Goal: Information Seeking & Learning: Learn about a topic

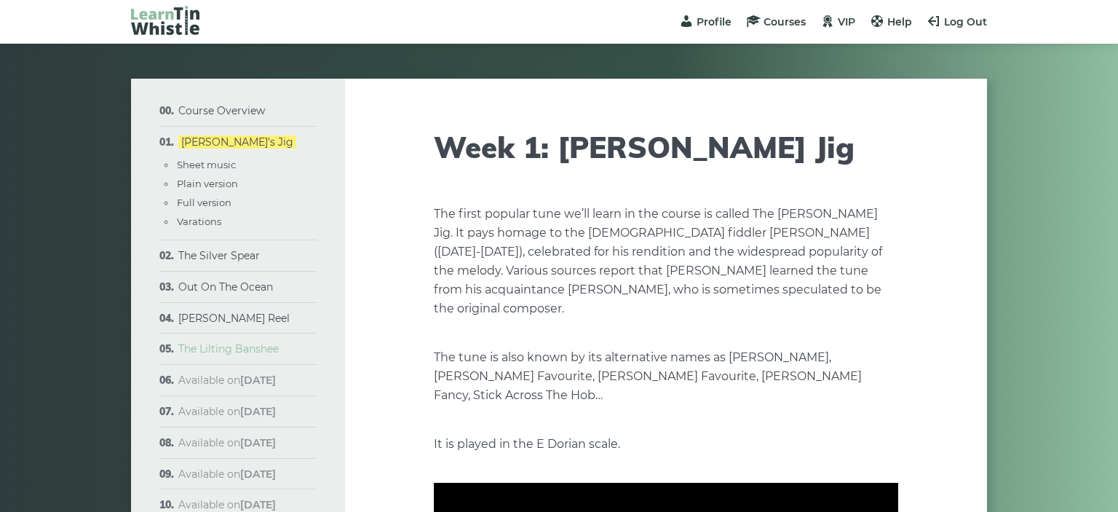
click at [256, 352] on link "The Lilting Banshee" at bounding box center [228, 348] width 100 height 13
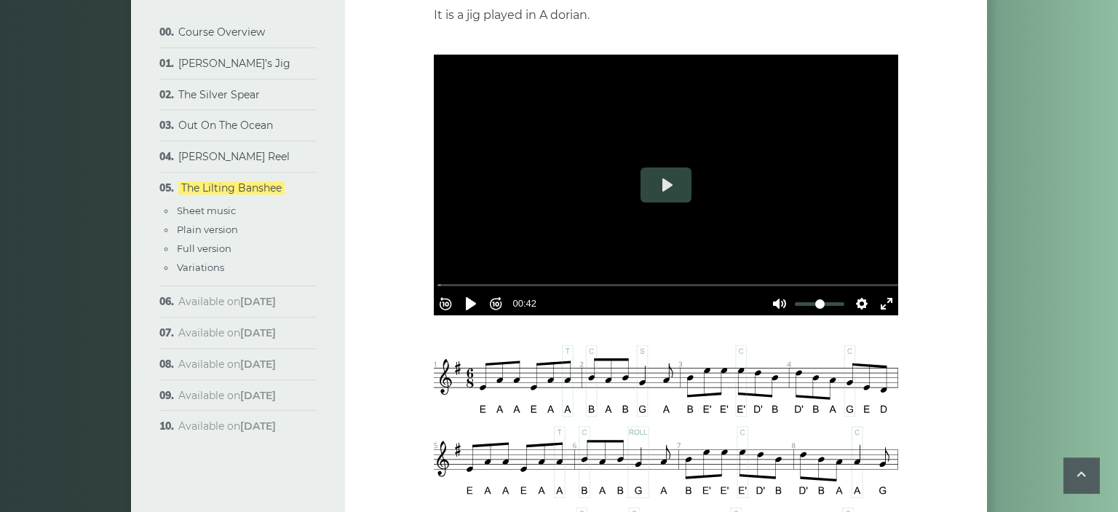
scroll to position [323, 0]
click at [856, 293] on button "Settings" at bounding box center [861, 303] width 23 height 23
click at [835, 269] on span "Speed Normal" at bounding box center [814, 269] width 72 height 16
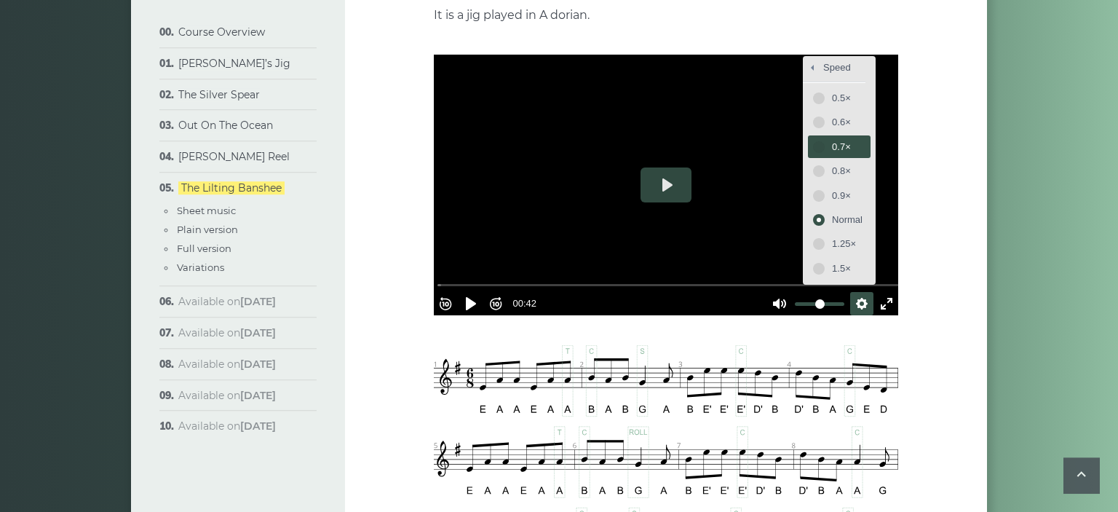
scroll to position [150, 0]
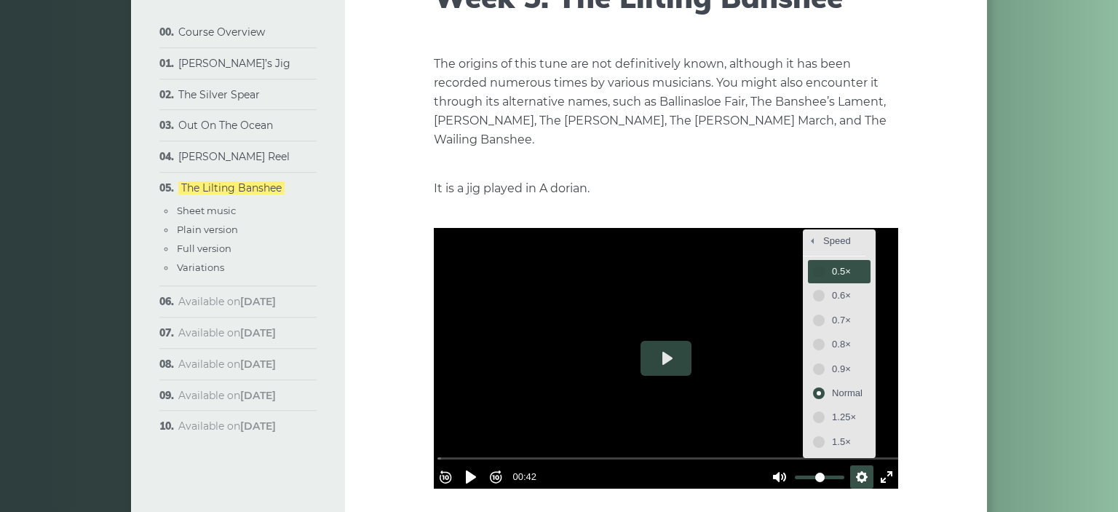
click at [820, 268] on button "0.5×" at bounding box center [839, 271] width 62 height 23
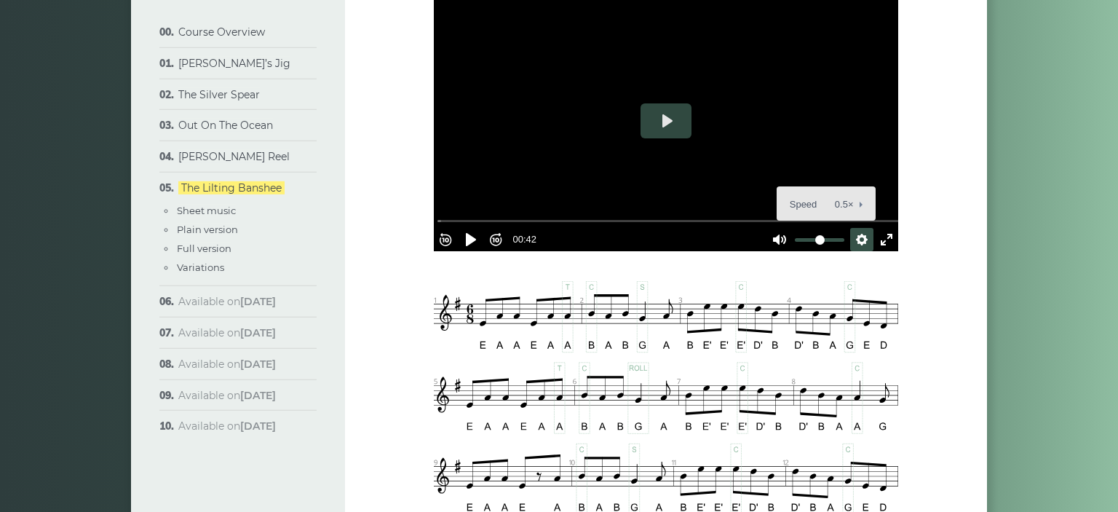
scroll to position [385, 0]
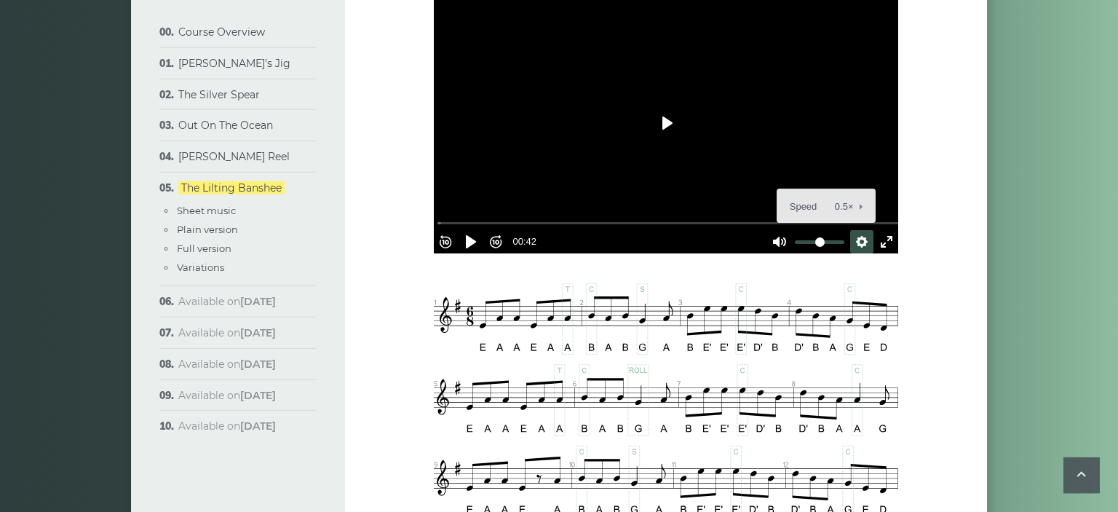
click at [653, 136] on button "Play" at bounding box center [666, 123] width 51 height 35
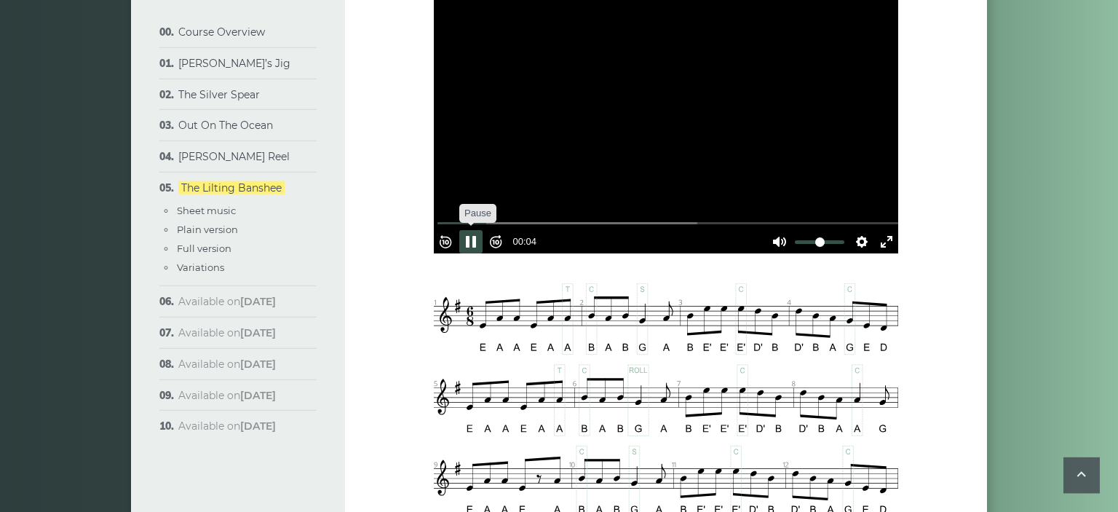
click at [482, 230] on button "Pause Play" at bounding box center [470, 241] width 23 height 23
click at [456, 233] on button "Rewind 10s" at bounding box center [445, 241] width 23 height 23
click at [479, 234] on button "Pause Play" at bounding box center [470, 241] width 23 height 23
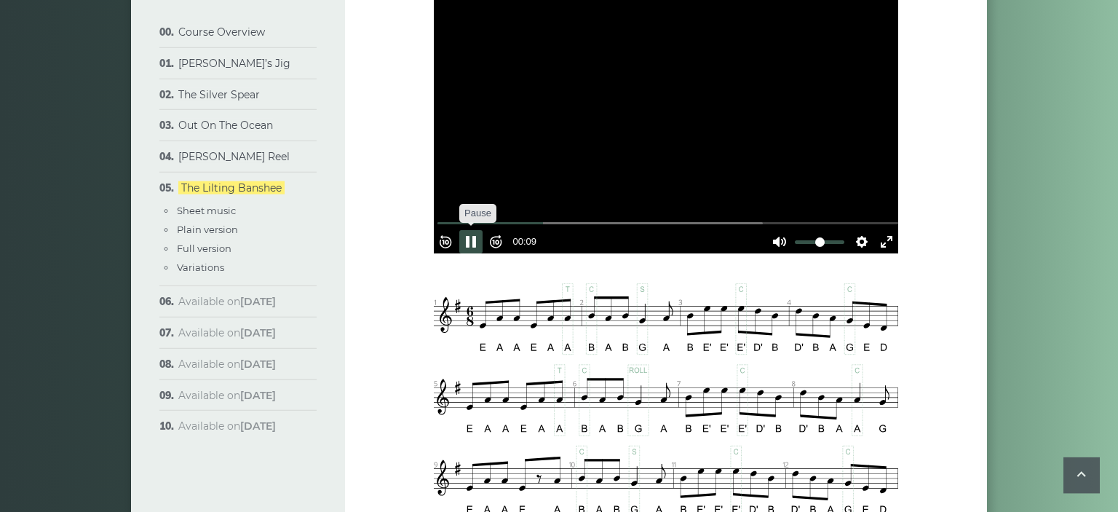
click at [483, 230] on button "Pause Play" at bounding box center [470, 241] width 23 height 23
type input "*****"
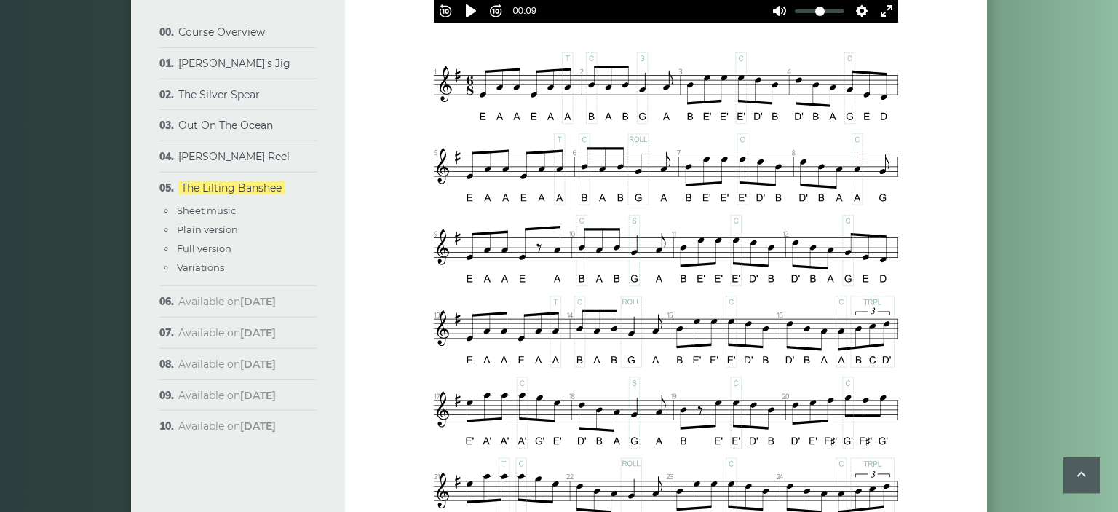
scroll to position [615, 0]
click at [210, 157] on link "[PERSON_NAME] Reel" at bounding box center [233, 156] width 111 height 13
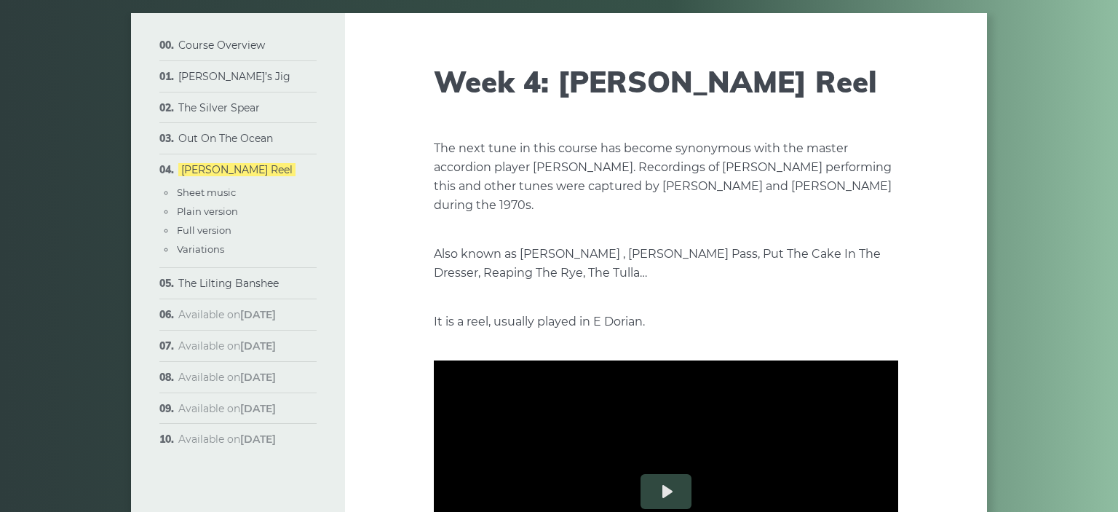
scroll to position [526, 0]
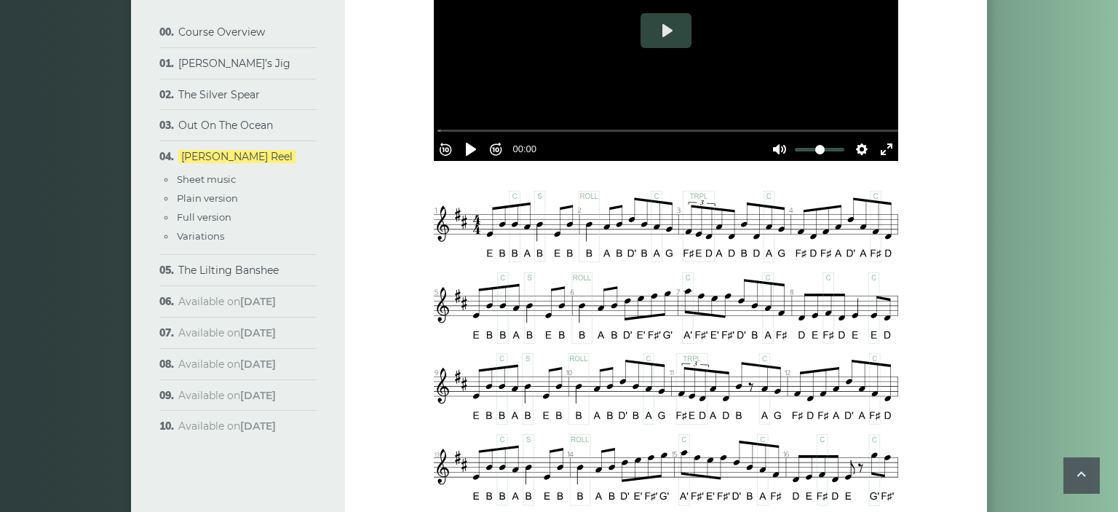
click at [593, 72] on div at bounding box center [666, 30] width 464 height 261
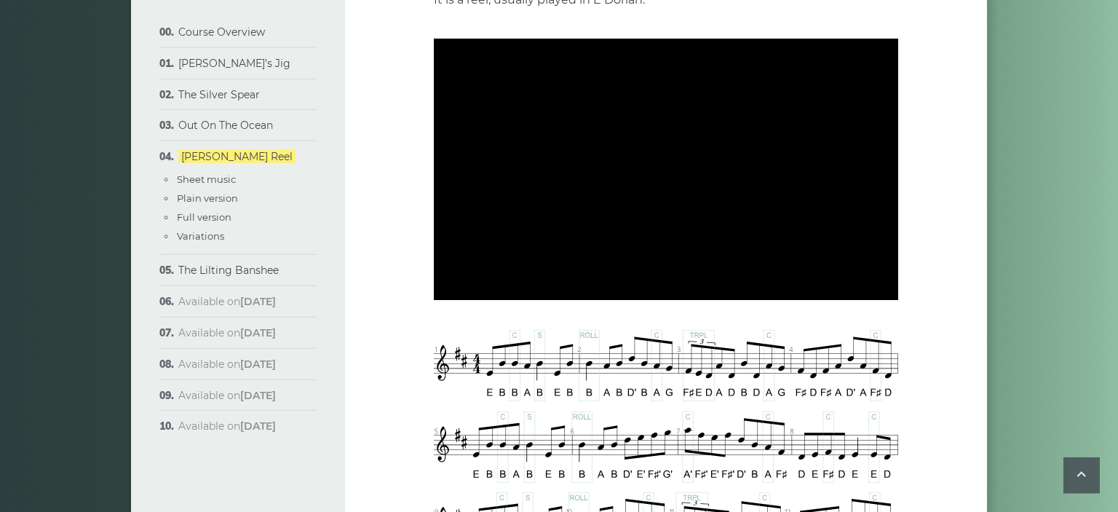
scroll to position [379, 0]
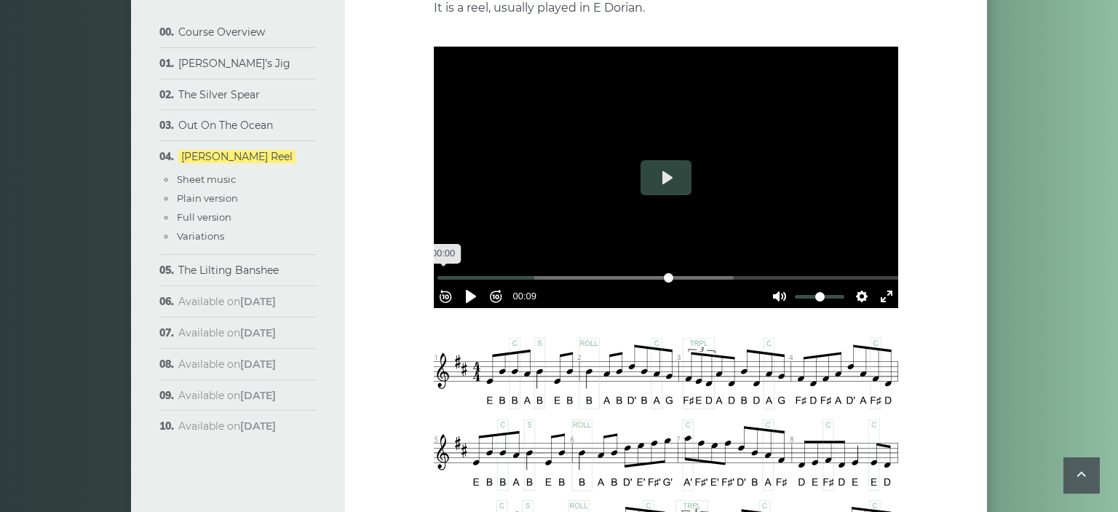
click at [451, 271] on input "Seek" at bounding box center [669, 278] width 463 height 14
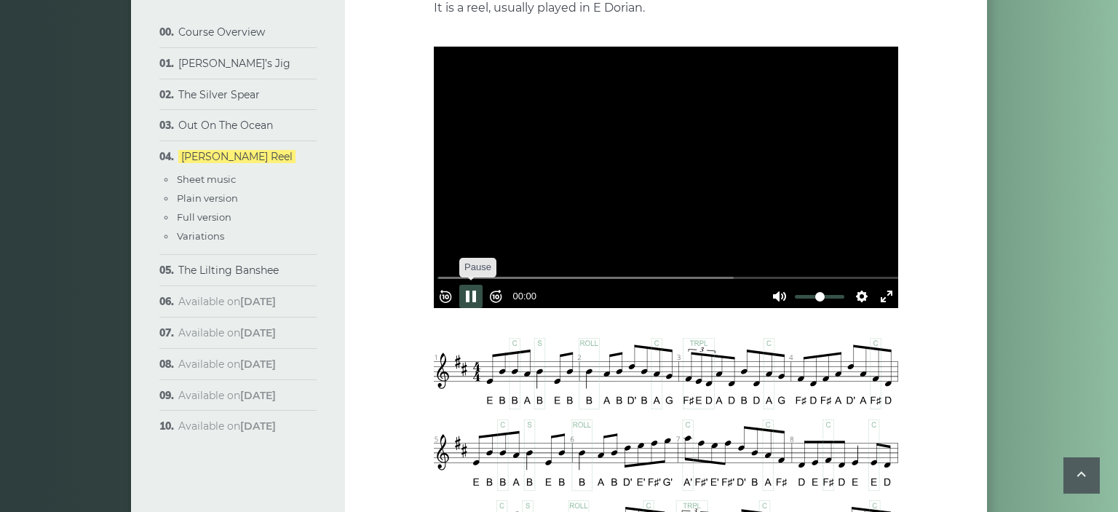
click at [477, 290] on button "Pause Play" at bounding box center [470, 296] width 23 height 23
click at [479, 292] on button "Pause Play" at bounding box center [470, 296] width 23 height 23
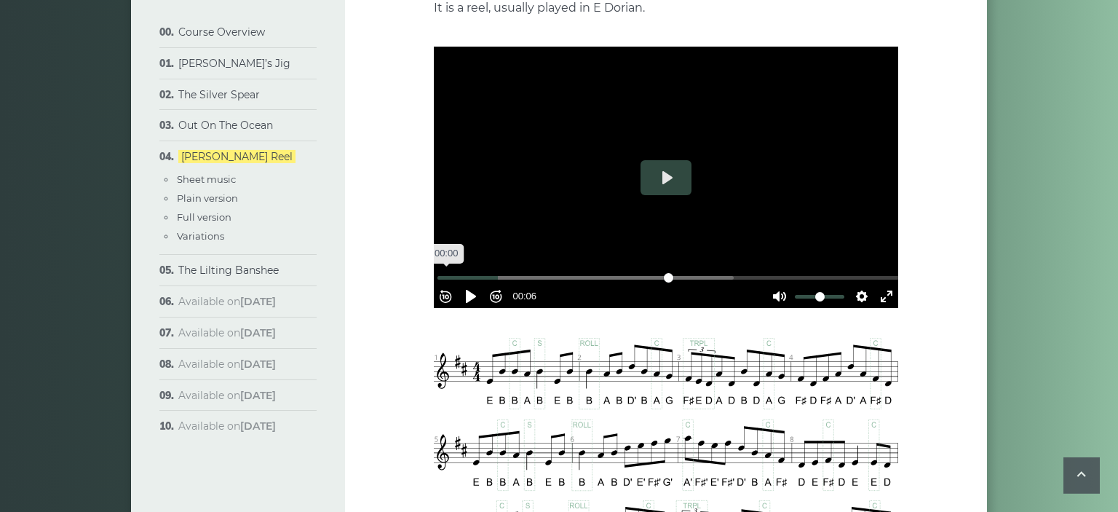
click at [454, 271] on input "Seek" at bounding box center [669, 278] width 463 height 14
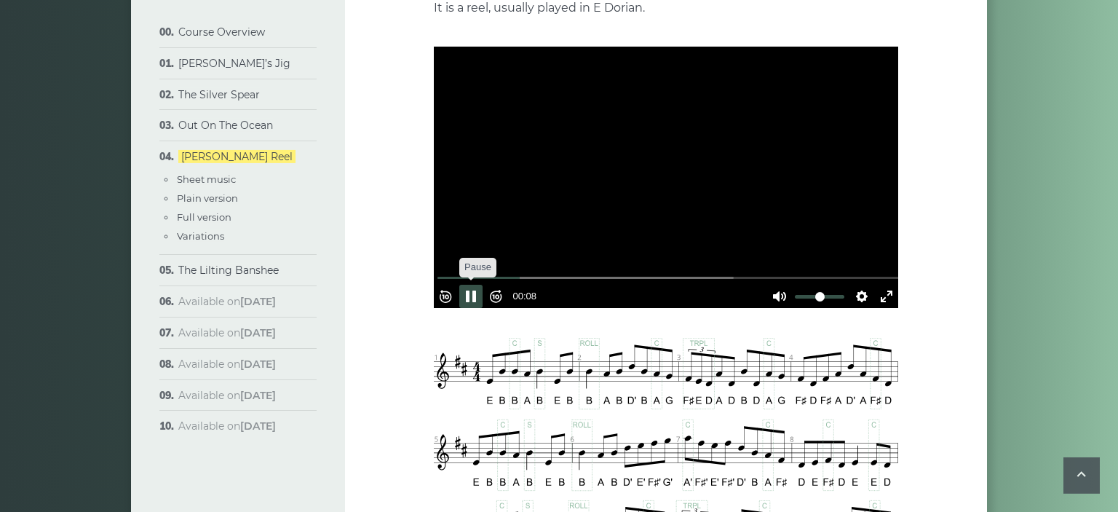
click at [474, 285] on button "Pause Play" at bounding box center [470, 296] width 23 height 23
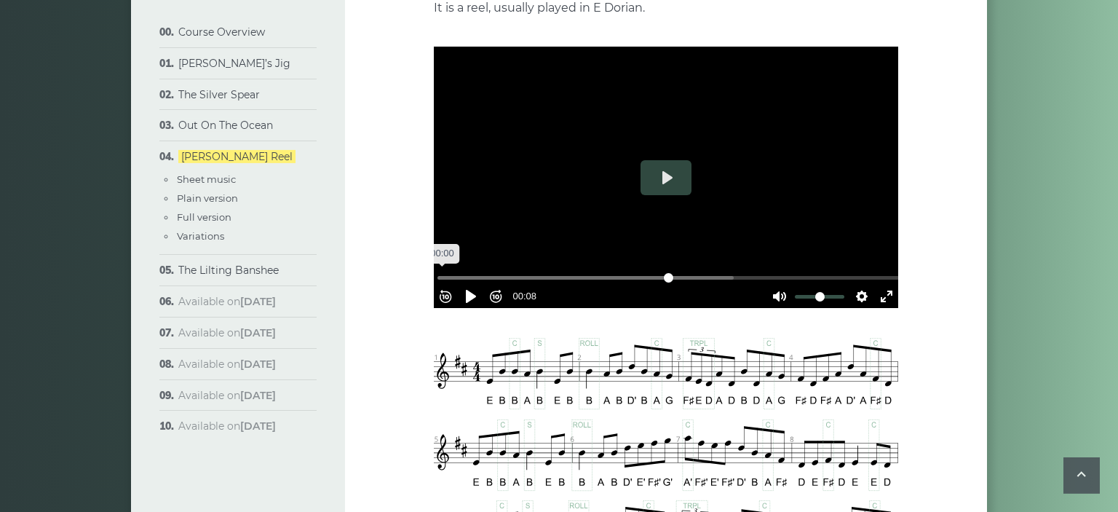
click at [447, 271] on input "Seek" at bounding box center [669, 278] width 463 height 14
click at [467, 285] on button "Pause Play" at bounding box center [470, 296] width 23 height 23
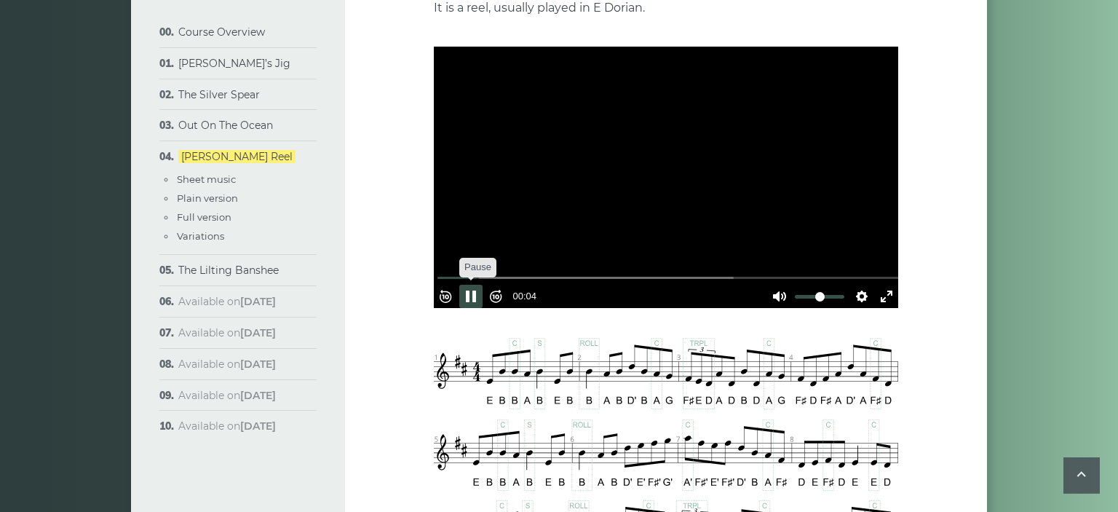
click at [477, 288] on button "Pause Play" at bounding box center [470, 296] width 23 height 23
click at [476, 286] on button "Pause Play" at bounding box center [470, 296] width 23 height 23
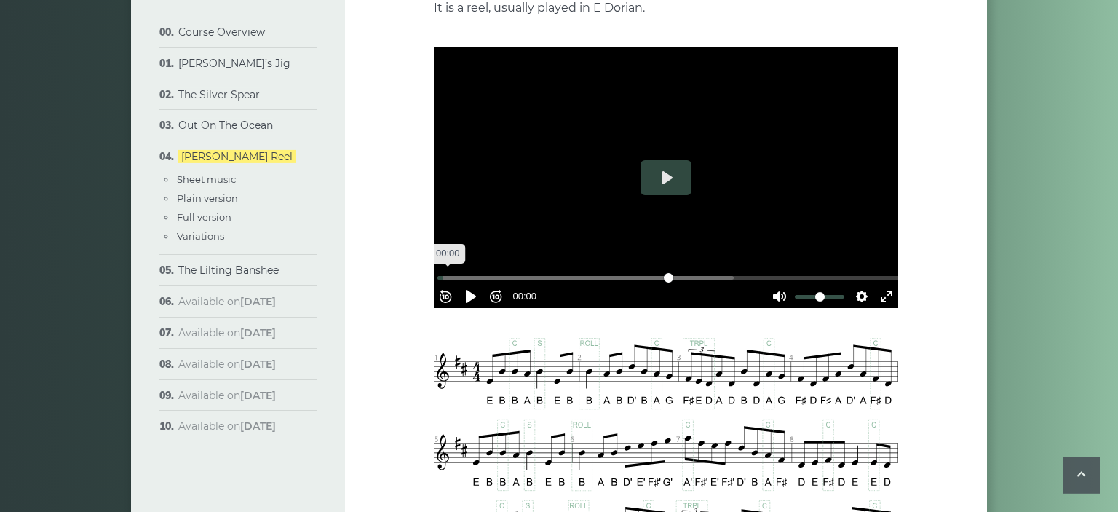
click at [455, 272] on input "Seek" at bounding box center [669, 278] width 463 height 14
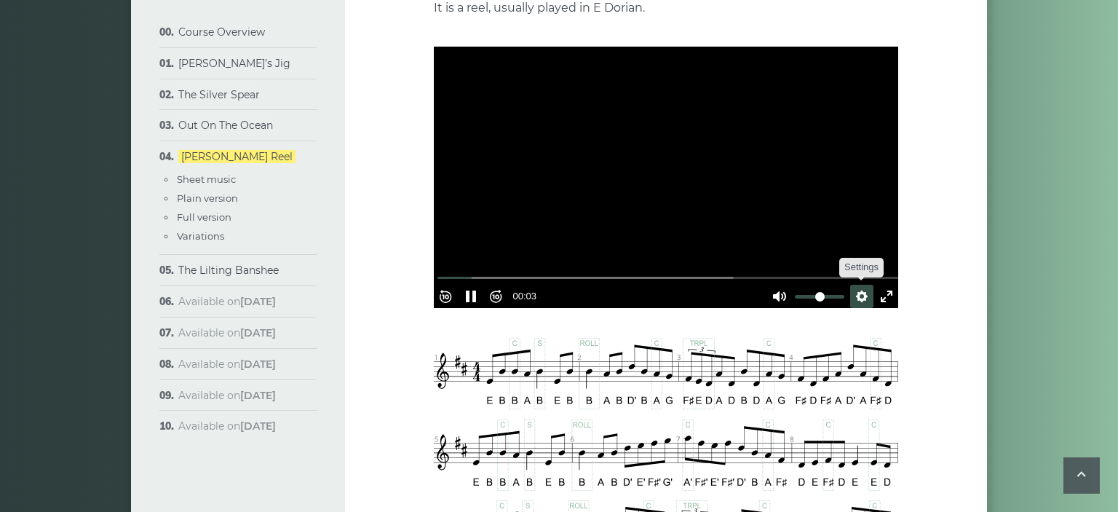
click at [854, 291] on button "Settings" at bounding box center [861, 296] width 23 height 23
click at [834, 258] on span "Speed Normal" at bounding box center [814, 261] width 72 height 16
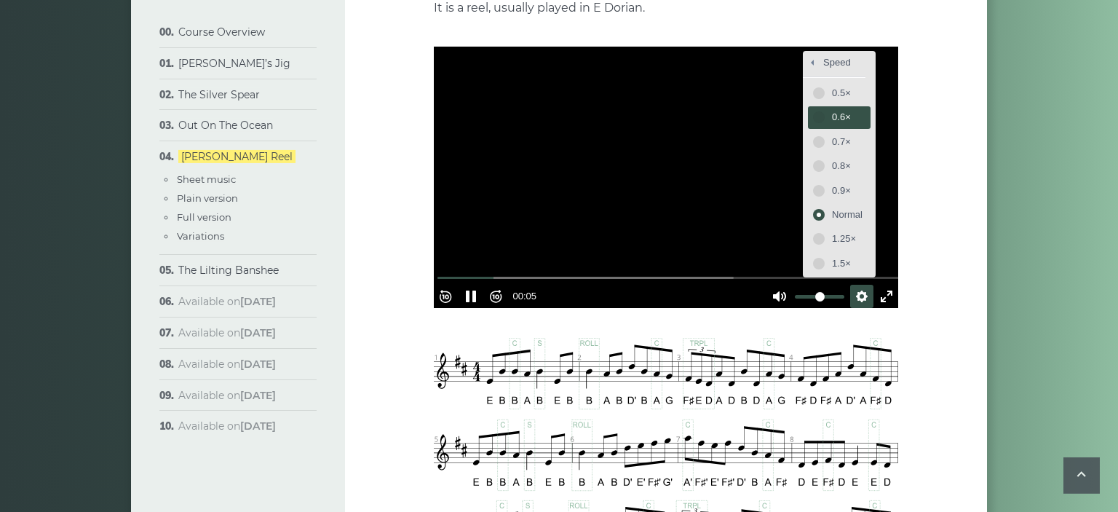
scroll to position [353, 0]
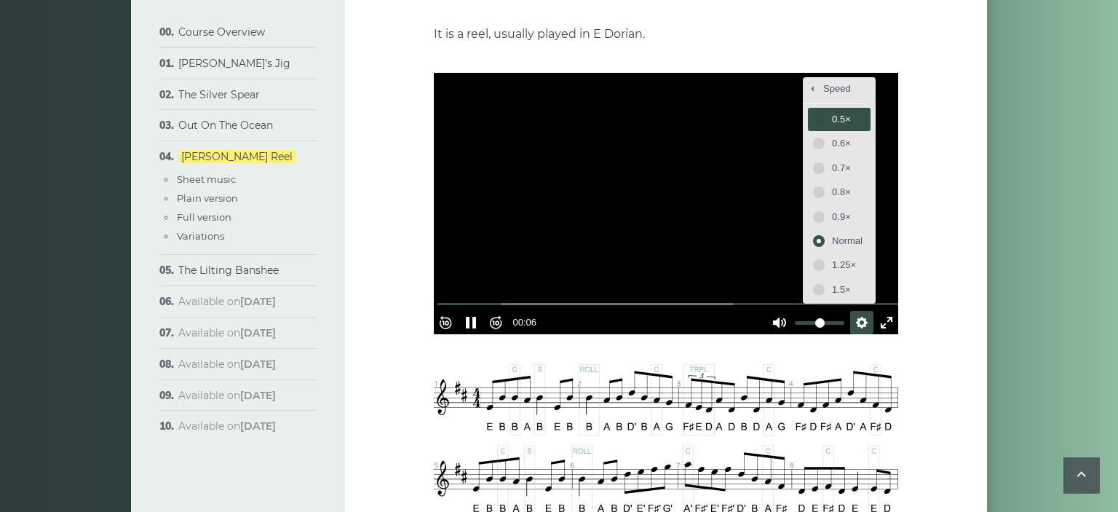
click at [833, 111] on span "0.5×" at bounding box center [847, 119] width 31 height 16
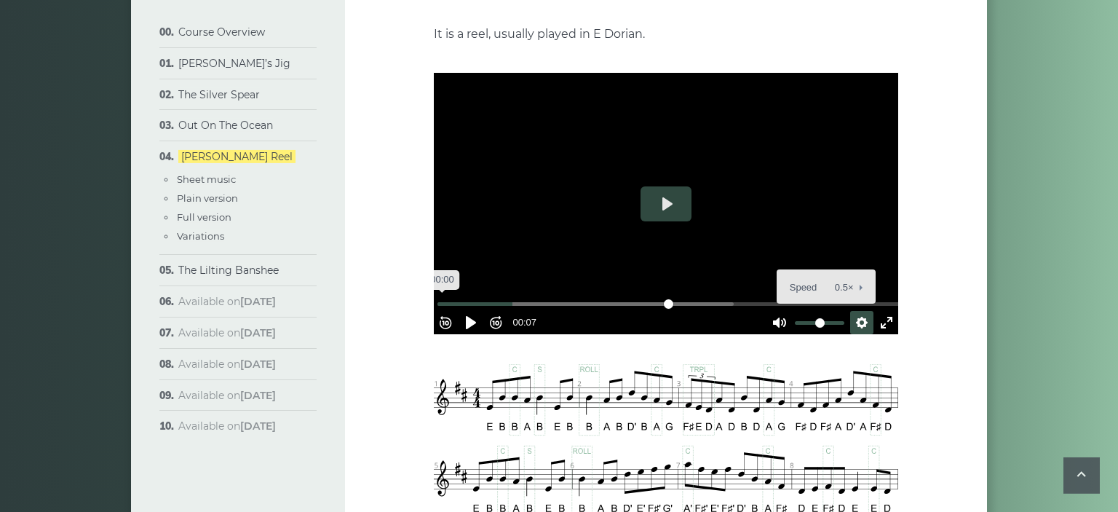
click at [448, 297] on input "Seek" at bounding box center [669, 304] width 463 height 14
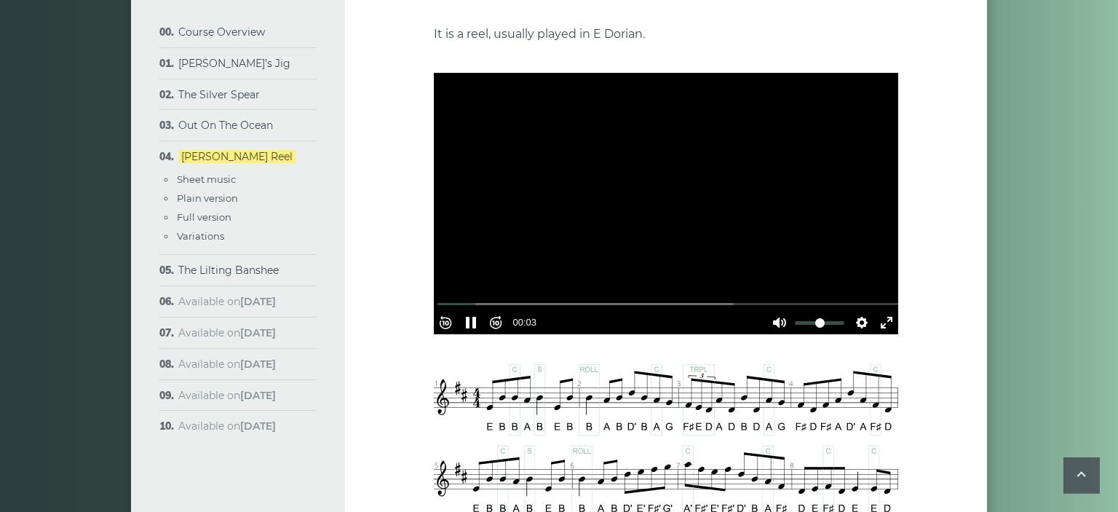
click at [479, 325] on button "Pause Play" at bounding box center [470, 322] width 23 height 23
click at [472, 320] on button "Pause Play" at bounding box center [470, 322] width 23 height 23
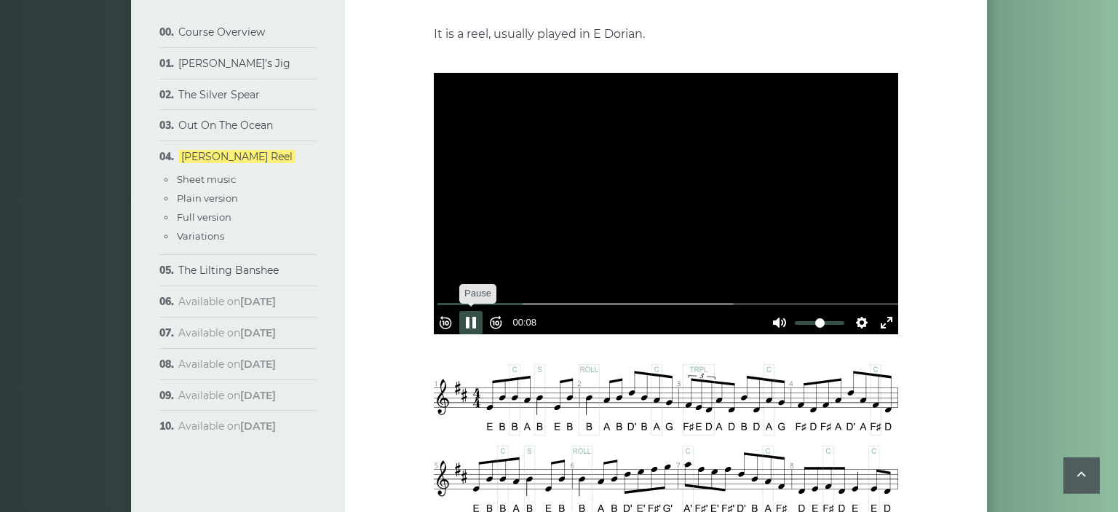
click at [483, 316] on button "Pause Play" at bounding box center [470, 322] width 23 height 23
type input "*****"
click at [261, 127] on link "Out On The Ocean" at bounding box center [225, 125] width 95 height 13
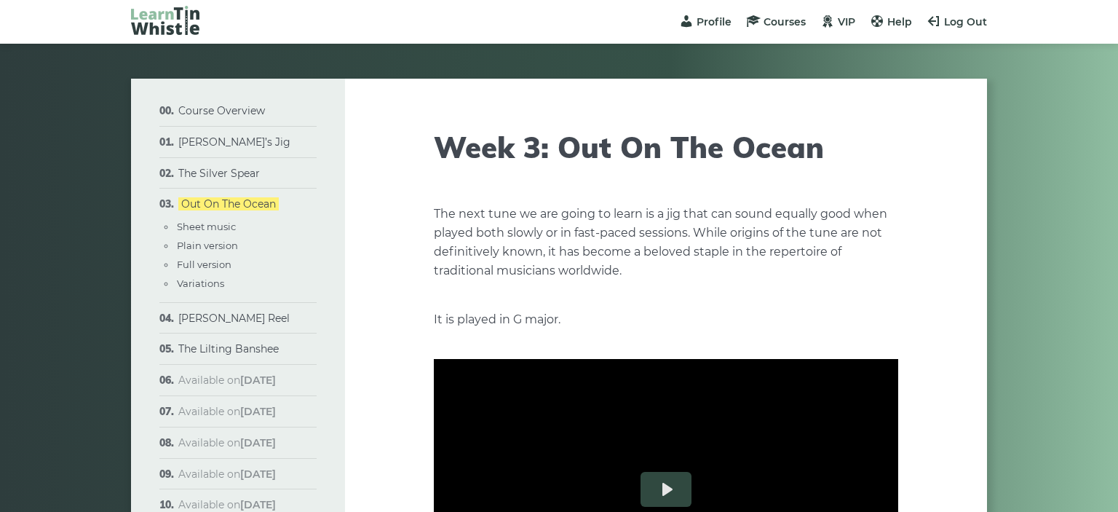
scroll to position [41, 0]
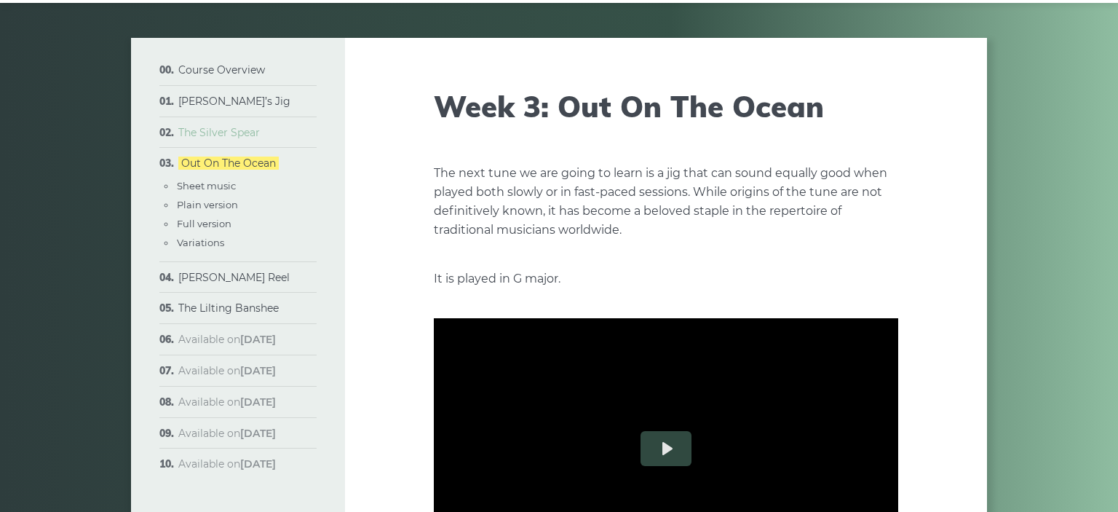
click at [249, 138] on link "The Silver Spear" at bounding box center [219, 132] width 82 height 13
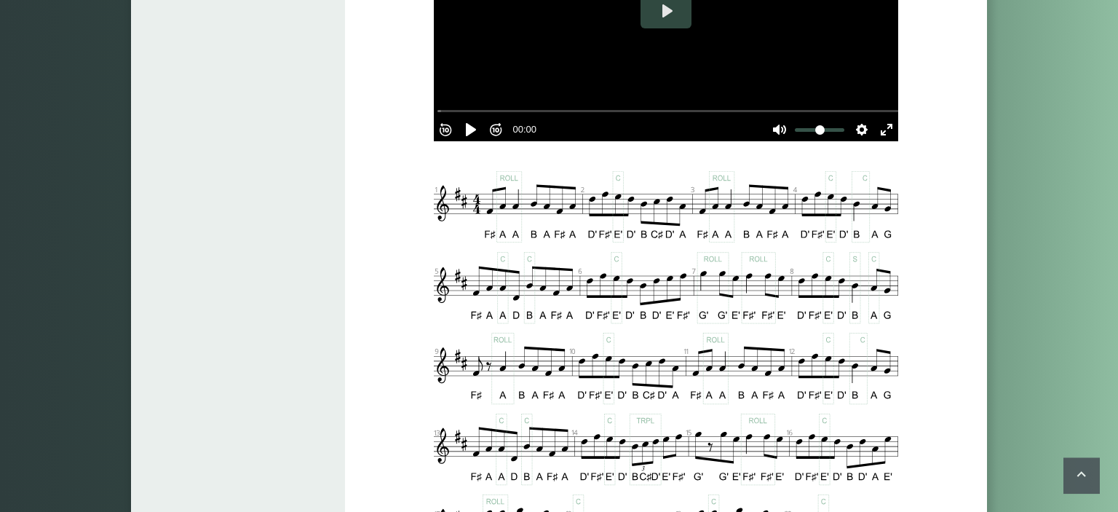
scroll to position [566, 0]
